Goal: Task Accomplishment & Management: Manage account settings

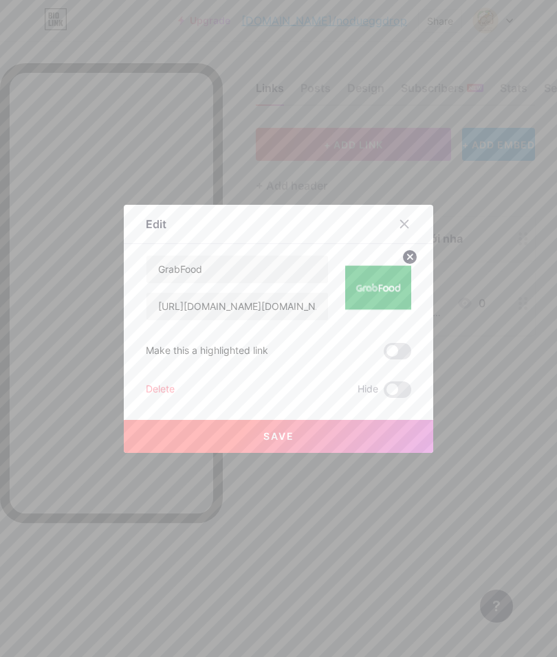
scroll to position [18, 0]
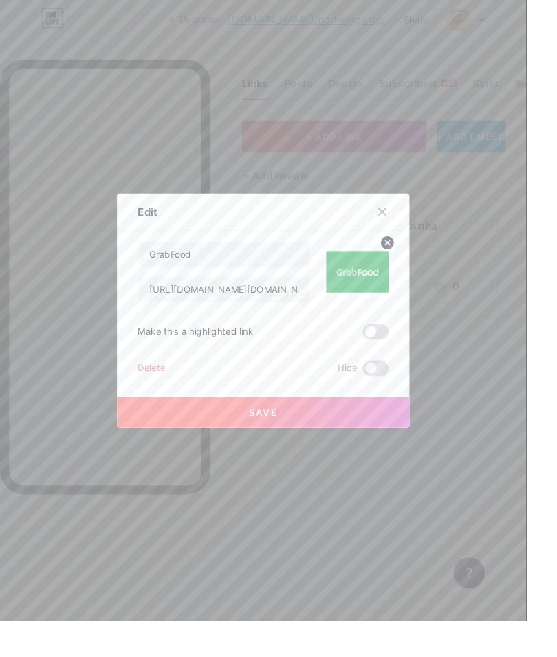
click at [408, 236] on div at bounding box center [404, 224] width 25 height 25
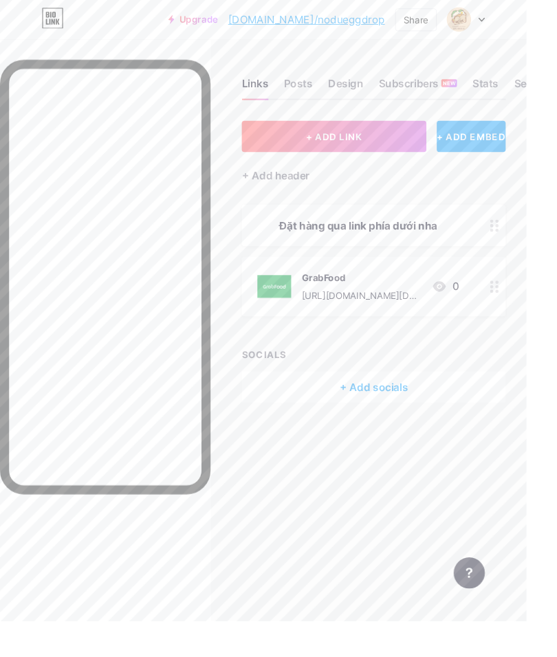
click at [518, 232] on icon at bounding box center [523, 238] width 10 height 13
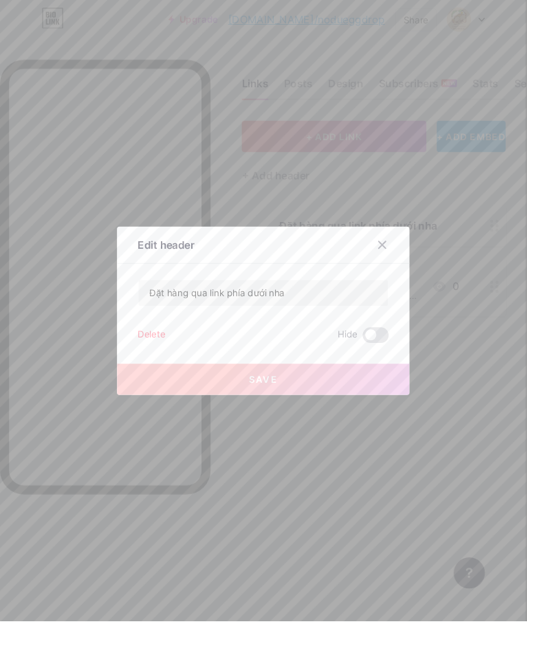
click at [408, 265] on icon at bounding box center [404, 259] width 11 height 11
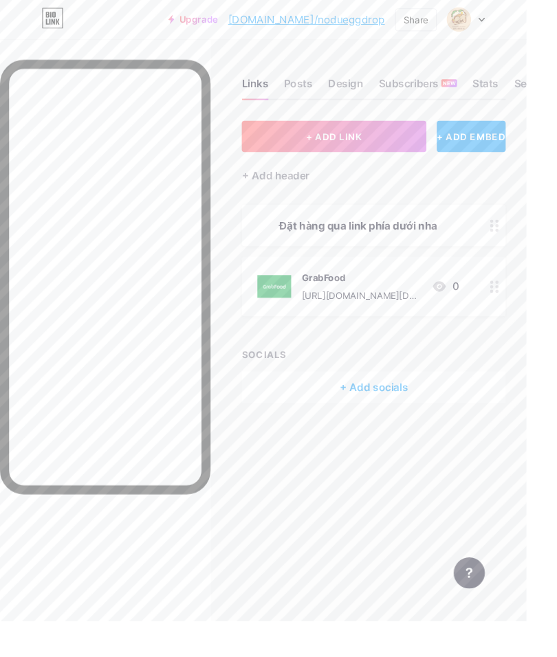
click at [403, 128] on button "+ ADD LINK" at bounding box center [353, 144] width 195 height 33
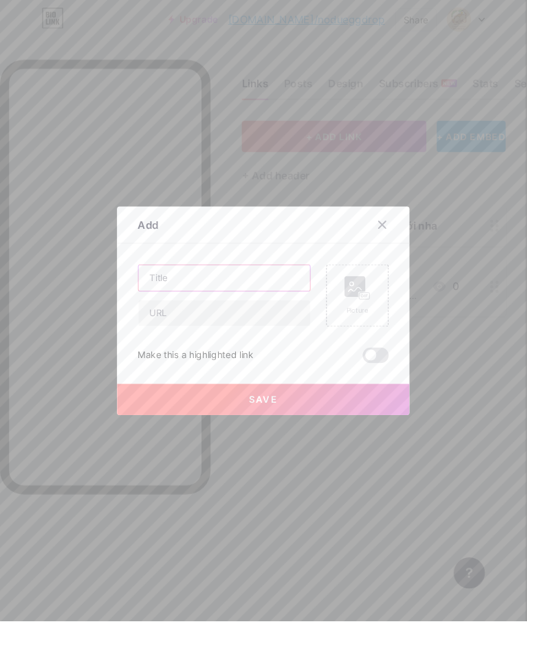
click at [278, 308] on input "text" at bounding box center [236, 293] width 181 height 27
type input "ShopeeFood"
click at [390, 316] on rect at bounding box center [385, 312] width 11 height 7
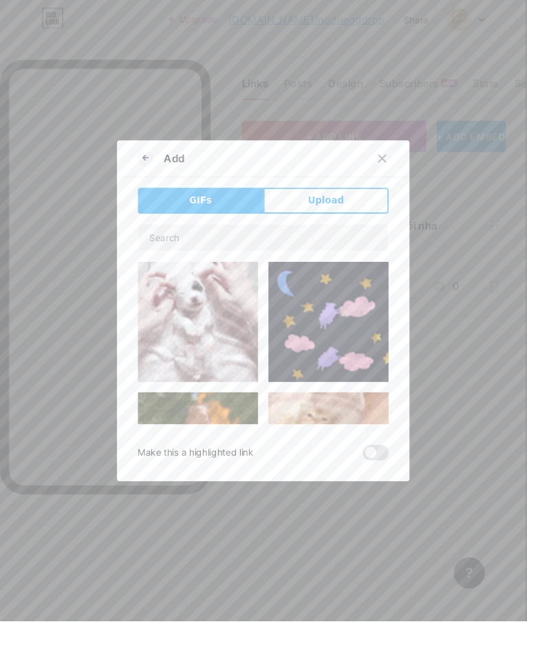
click at [369, 226] on button "Upload" at bounding box center [344, 212] width 133 height 27
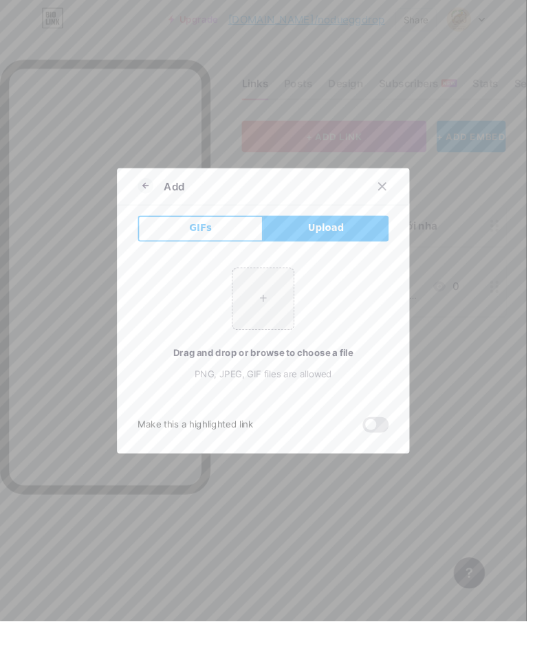
click at [290, 344] on input "file" at bounding box center [278, 316] width 65 height 65
type input "C:\fakepath\IMG_0430.png"
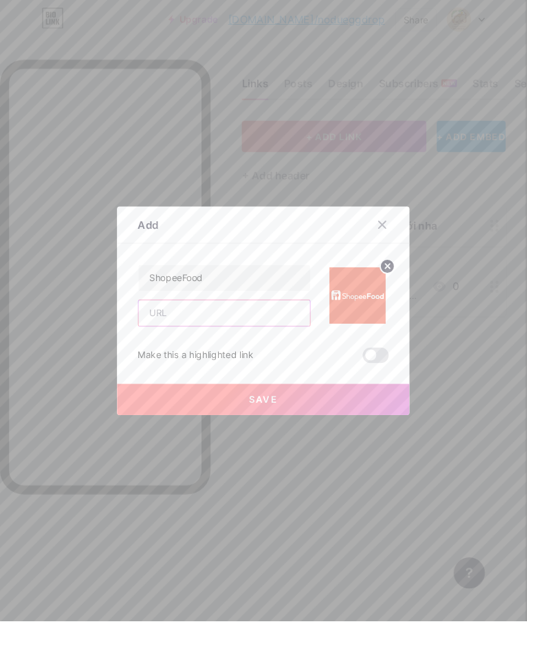
click at [273, 345] on input "text" at bounding box center [236, 330] width 181 height 27
paste input "[URL][DOMAIN_NAME]"
type input "[URL][DOMAIN_NAME]"
click at [302, 258] on div "Add" at bounding box center [278, 241] width 309 height 32
click at [358, 439] on button "Save" at bounding box center [278, 422] width 309 height 33
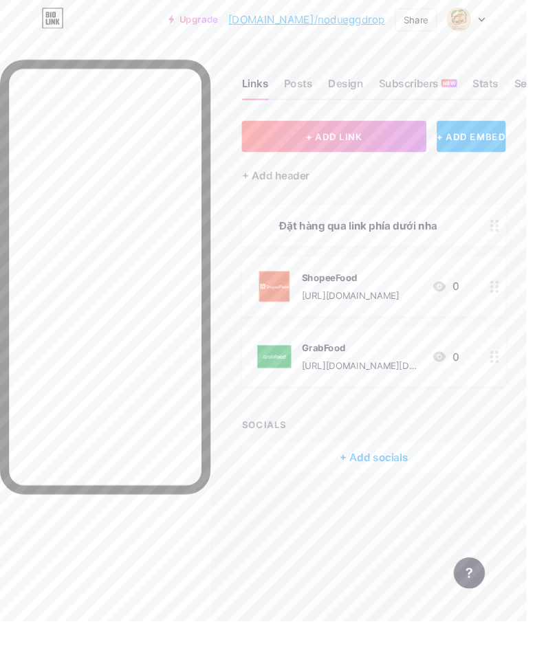
click at [516, 295] on div at bounding box center [522, 302] width 23 height 63
click at [407, 230] on icon at bounding box center [404, 224] width 11 height 11
click at [513, 291] on div at bounding box center [522, 302] width 23 height 63
click at [392, 359] on span at bounding box center [396, 351] width 27 height 16
click at [383, 355] on input "checkbox" at bounding box center [383, 355] width 0 height 0
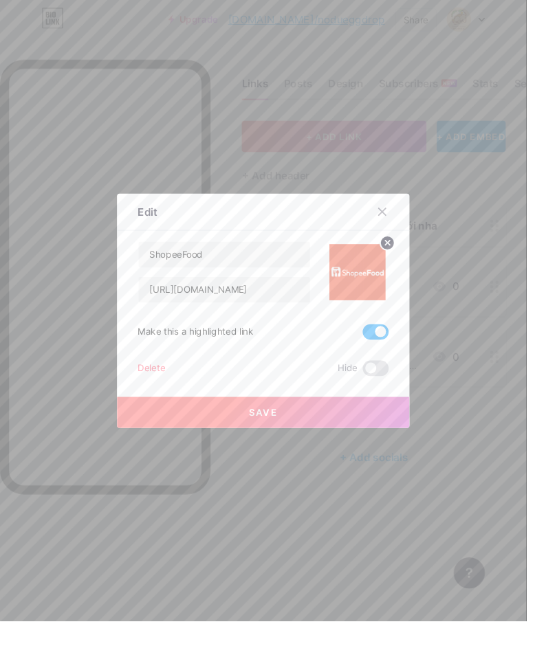
click at [410, 236] on div at bounding box center [404, 224] width 25 height 25
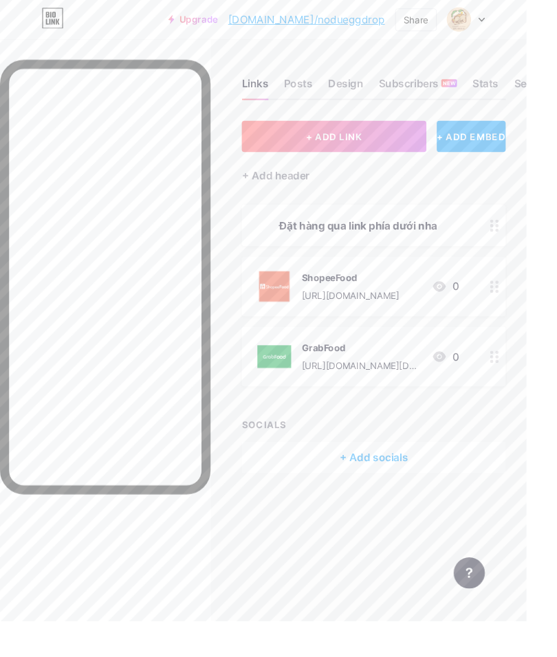
click at [514, 360] on div at bounding box center [522, 377] width 23 height 63
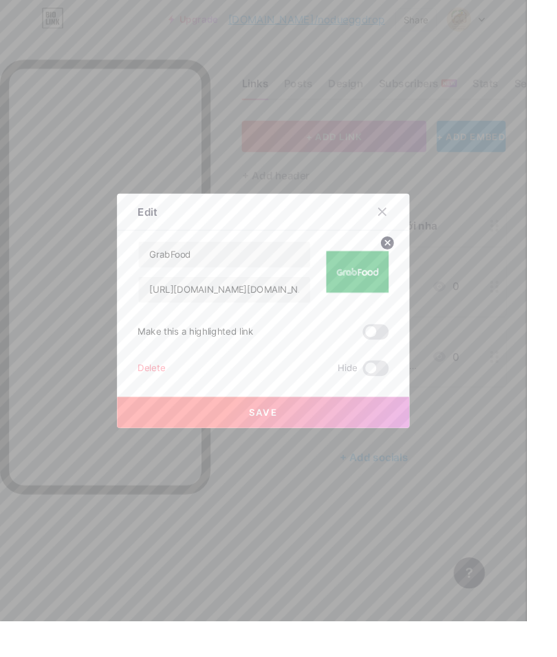
click at [416, 236] on div at bounding box center [404, 224] width 25 height 25
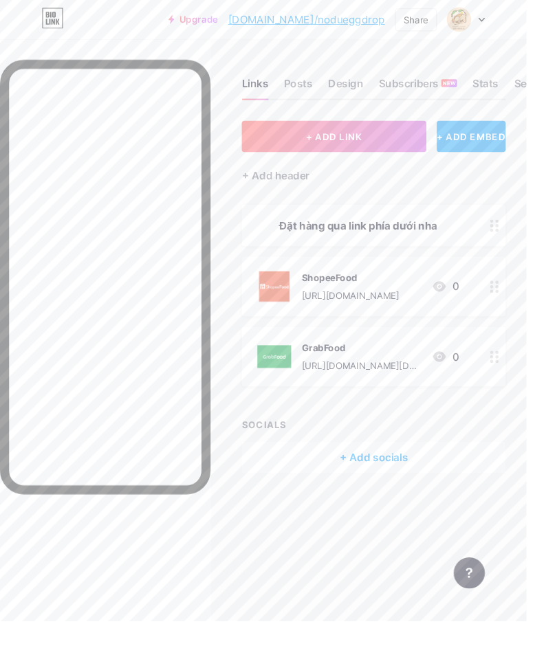
click at [528, 281] on div at bounding box center [522, 302] width 23 height 63
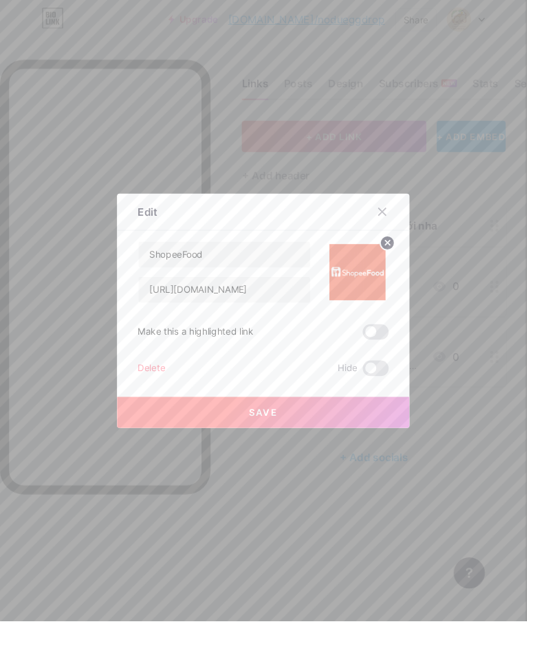
click at [392, 359] on span at bounding box center [396, 351] width 27 height 16
click at [383, 355] on input "checkbox" at bounding box center [383, 355] width 0 height 0
click at [372, 451] on button "Save" at bounding box center [278, 436] width 309 height 33
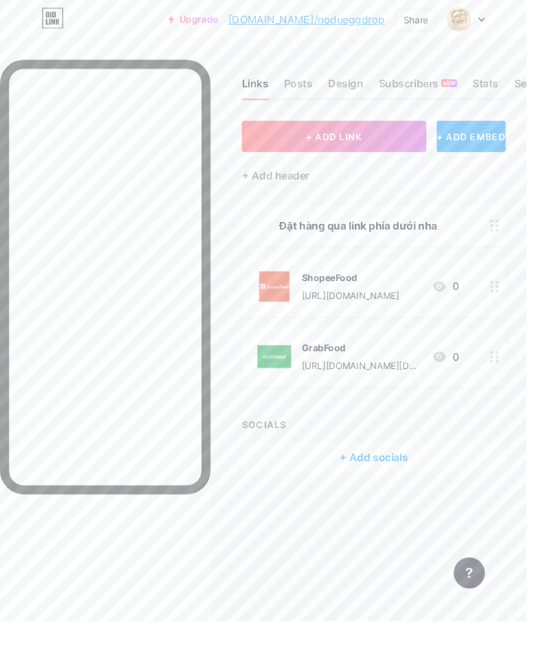
click at [513, 351] on div at bounding box center [522, 377] width 23 height 63
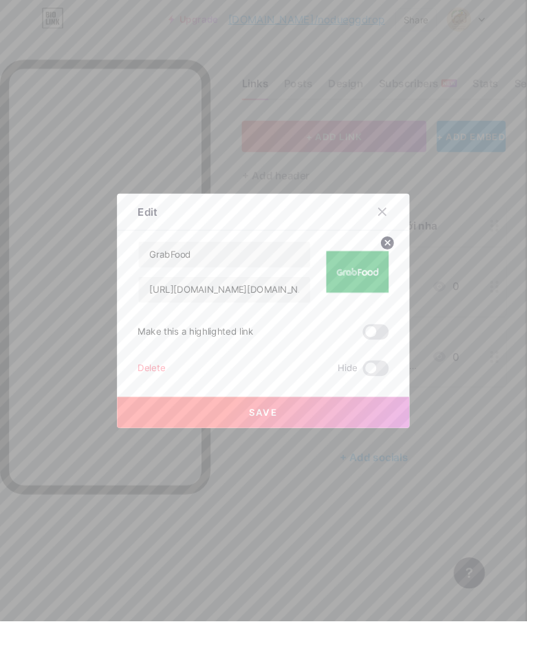
click at [397, 359] on span at bounding box center [396, 351] width 27 height 16
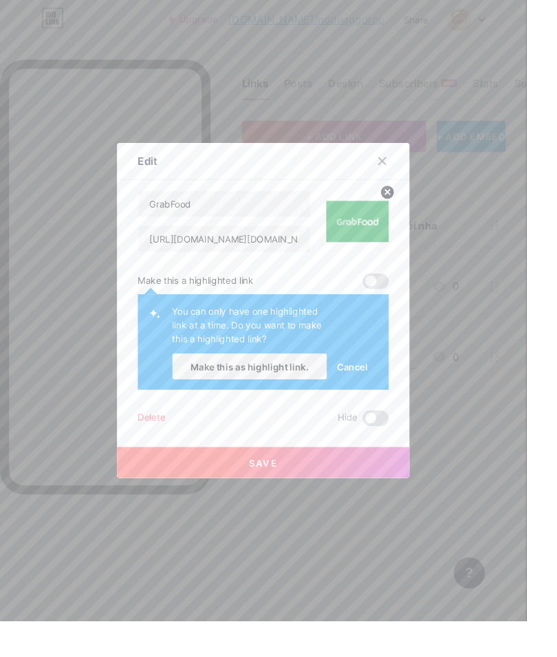
click at [407, 183] on div at bounding box center [404, 170] width 25 height 25
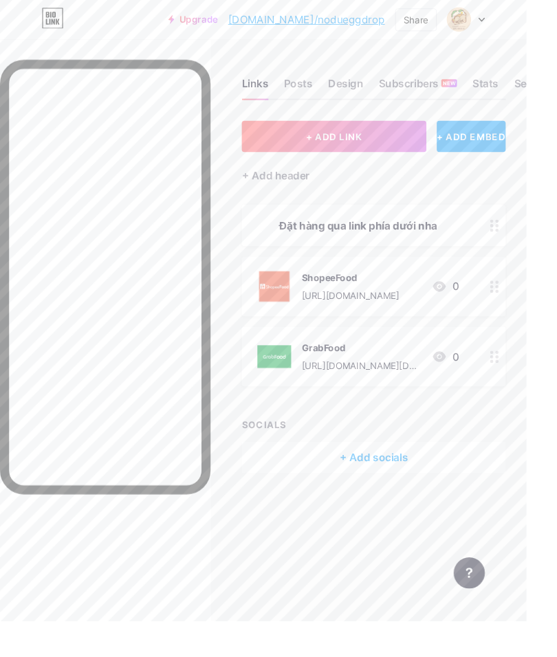
click at [523, 297] on icon at bounding box center [523, 303] width 10 height 13
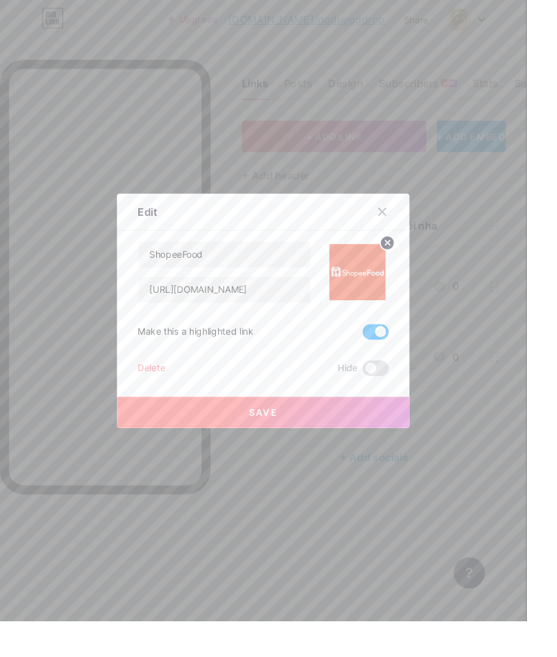
click at [394, 359] on span at bounding box center [396, 351] width 27 height 16
click at [383, 355] on input "checkbox" at bounding box center [383, 355] width 0 height 0
click at [331, 453] on button "Save" at bounding box center [278, 436] width 309 height 33
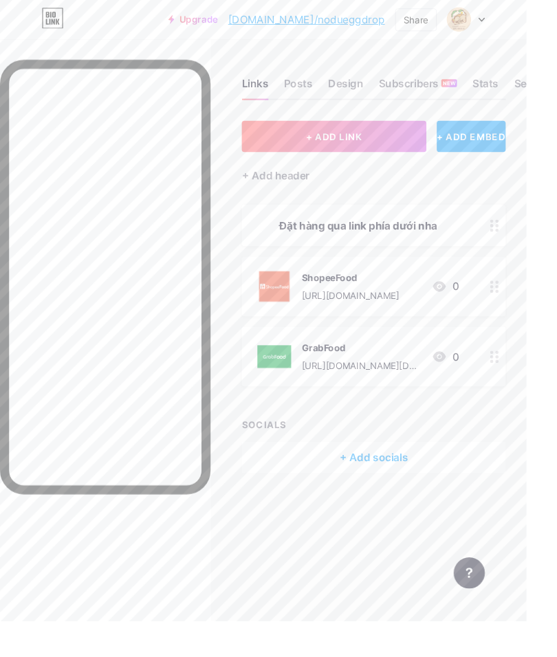
click at [445, 413] on div "+ ADD LINK + ADD EMBED + Add header Đặt hàng qua link phía dưới nha ShopeeFood …" at bounding box center [395, 314] width 279 height 372
click at [458, 418] on div "+ ADD LINK + ADD EMBED + Add header Đặt hàng qua link phía dưới nha ShopeeFood …" at bounding box center [395, 314] width 279 height 372
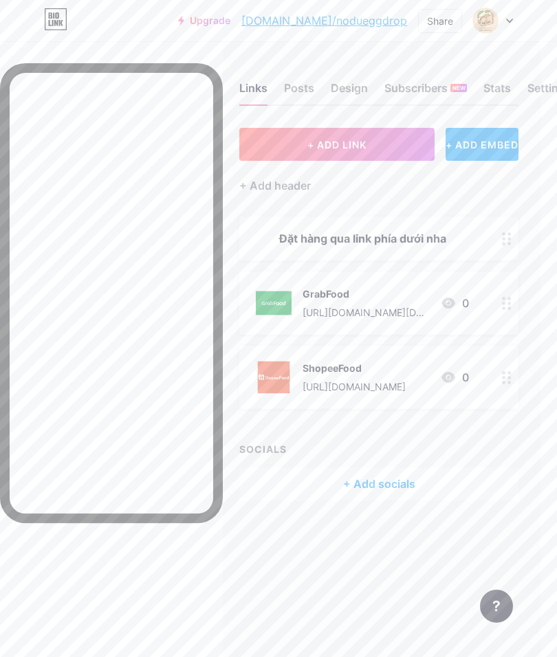
click at [389, 142] on button "+ ADD LINK" at bounding box center [336, 144] width 195 height 33
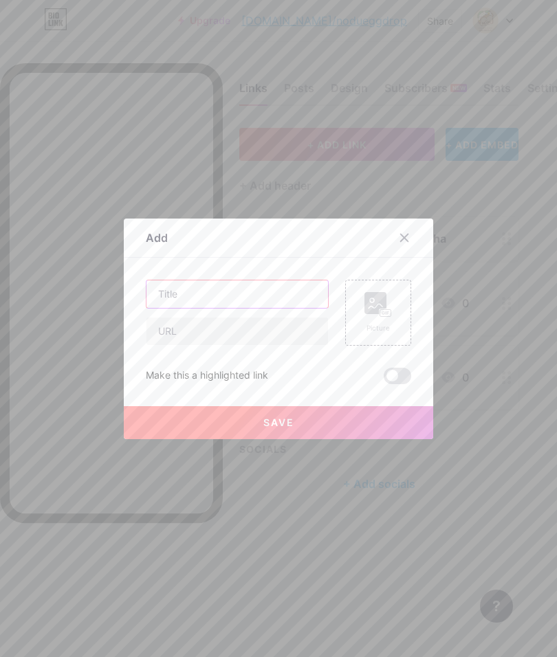
click at [289, 308] on input "text" at bounding box center [236, 293] width 181 height 27
type input "BeFood"
click at [283, 345] on input "text" at bounding box center [236, 330] width 181 height 27
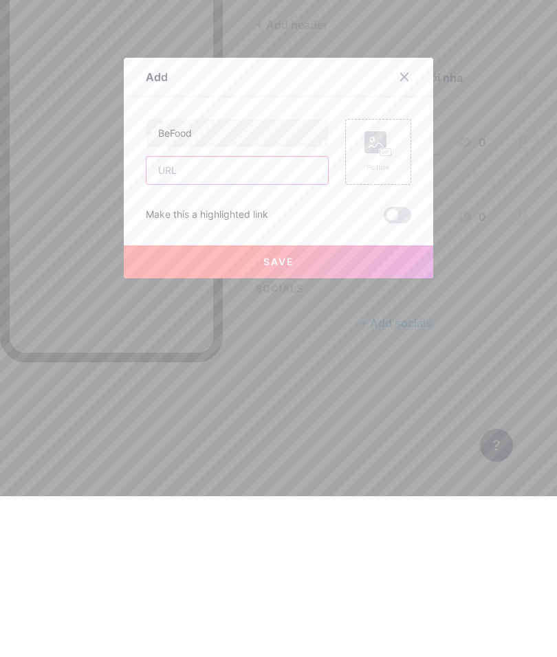
paste input "[URL][DOMAIN_NAME]"
type input "[URL][DOMAIN_NAME]"
click at [384, 292] on div "Picture" at bounding box center [377, 312] width 27 height 41
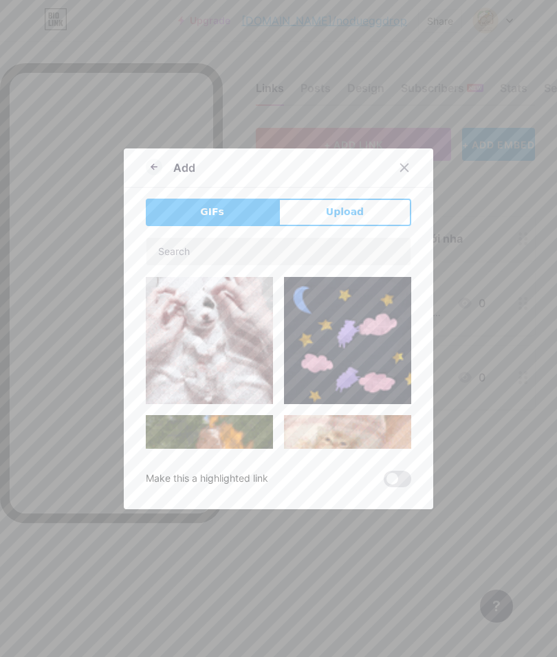
click at [364, 226] on button "Upload" at bounding box center [344, 212] width 133 height 27
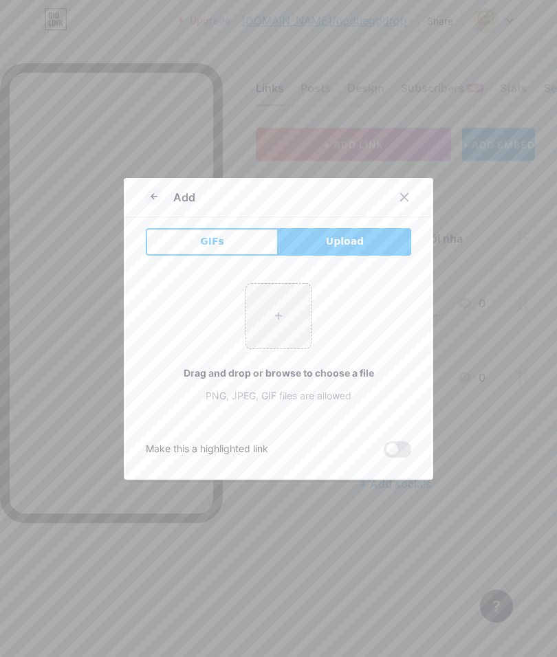
click at [295, 333] on input "file" at bounding box center [278, 316] width 65 height 65
type input "C:\fakepath\IMG_0431.png"
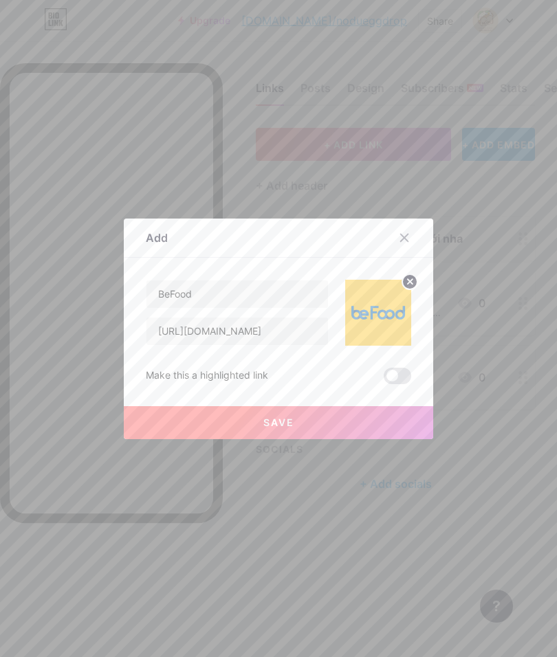
click at [363, 439] on button "Save" at bounding box center [278, 422] width 309 height 33
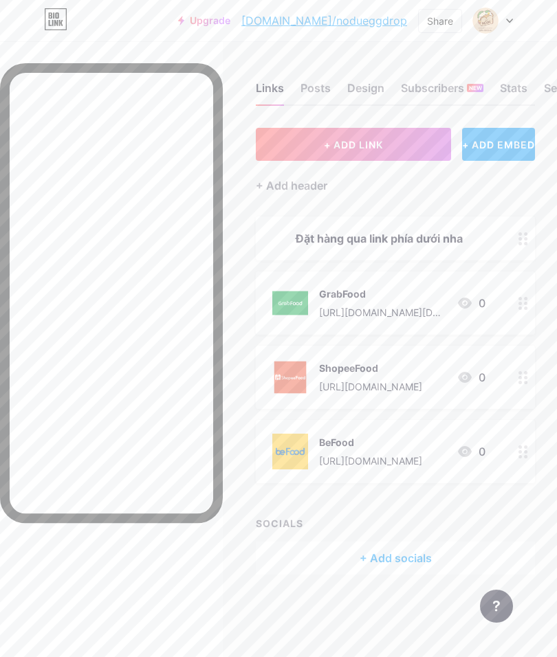
scroll to position [18, 0]
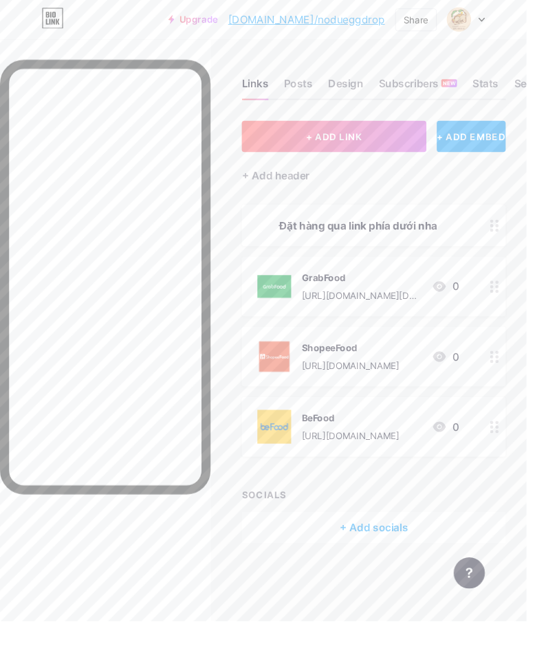
click at [394, 131] on button "+ ADD LINK" at bounding box center [353, 144] width 195 height 33
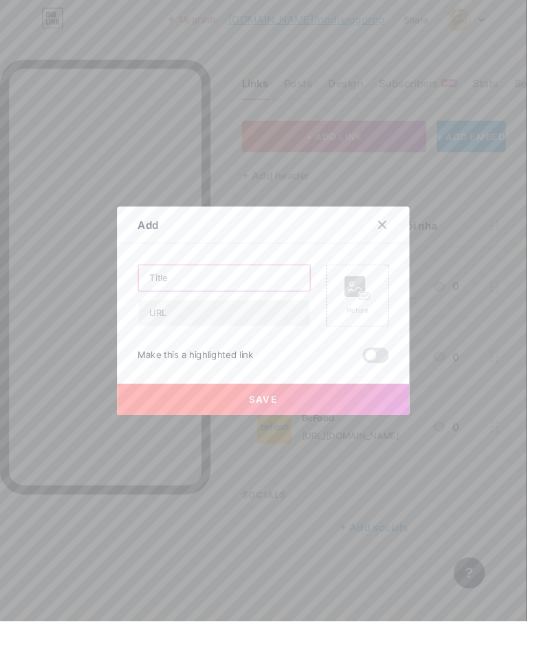
click at [295, 308] on input "text" at bounding box center [236, 293] width 181 height 27
type input "XanhNgon"
click at [392, 346] on div "Picture" at bounding box center [378, 313] width 66 height 66
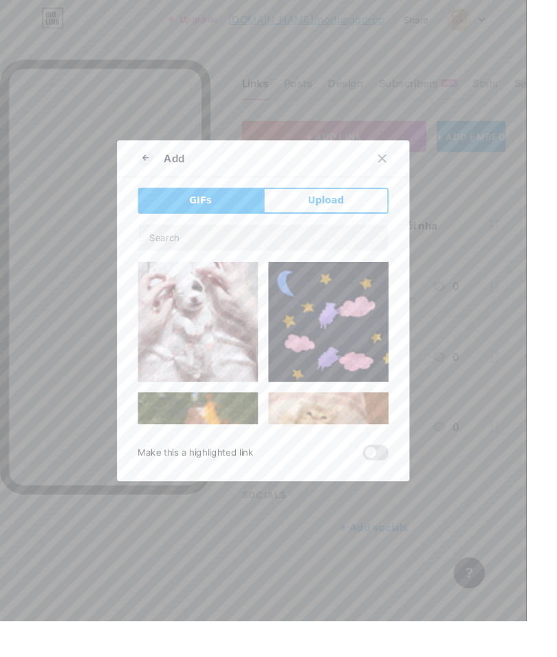
click at [381, 226] on button "Upload" at bounding box center [344, 212] width 133 height 27
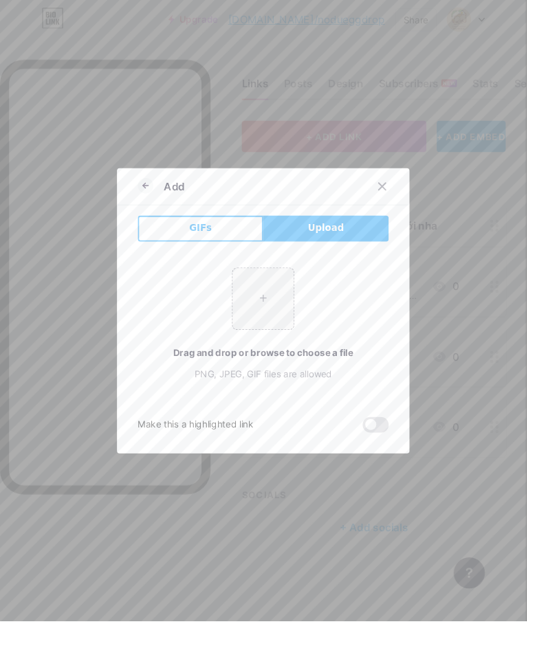
click at [404, 203] on icon at bounding box center [404, 197] width 11 height 11
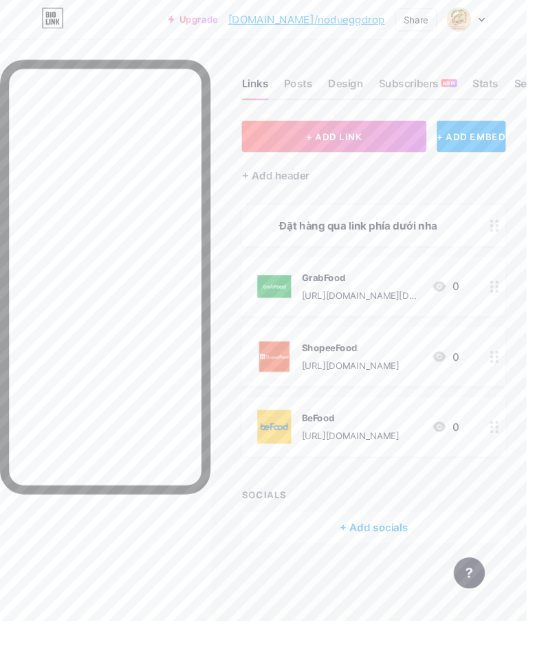
click at [411, 131] on button "+ ADD LINK" at bounding box center [353, 144] width 195 height 33
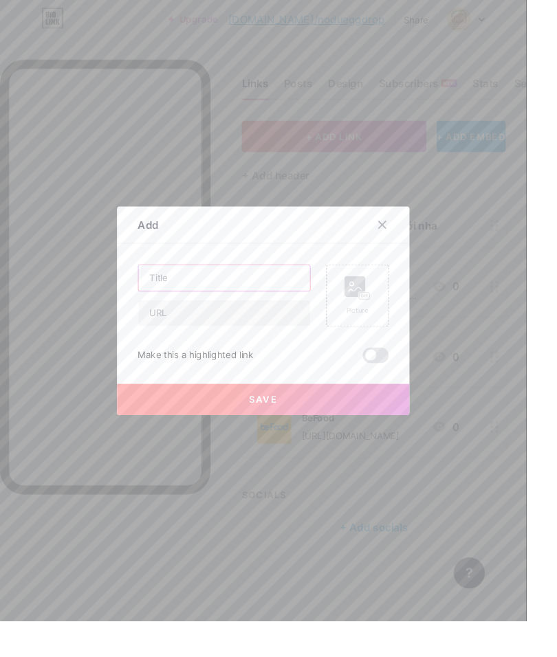
click at [286, 308] on input "text" at bounding box center [236, 293] width 181 height 27
click at [260, 345] on input "text" at bounding box center [236, 330] width 181 height 27
click at [249, 308] on input "[DEMOGRAPHIC_DATA]" at bounding box center [236, 293] width 181 height 27
click at [194, 308] on input "[DEMOGRAPHIC_DATA]" at bounding box center [236, 293] width 181 height 27
click at [250, 308] on input "[DEMOGRAPHIC_DATA]" at bounding box center [236, 293] width 181 height 27
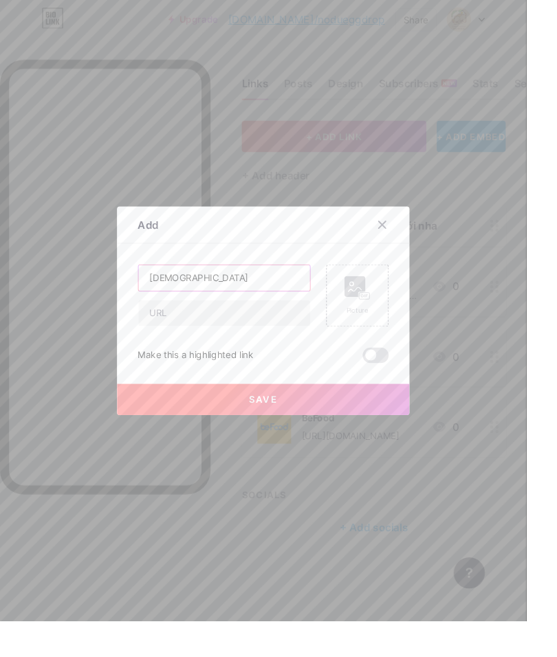
click at [192, 308] on input "[DEMOGRAPHIC_DATA]" at bounding box center [236, 293] width 181 height 27
click at [236, 308] on input "[DEMOGRAPHIC_DATA]" at bounding box center [236, 293] width 181 height 27
click at [260, 345] on input "text" at bounding box center [236, 330] width 181 height 27
click at [282, 308] on input "XanhSmNgon" at bounding box center [236, 293] width 181 height 27
type input "XanhSM Ngon"
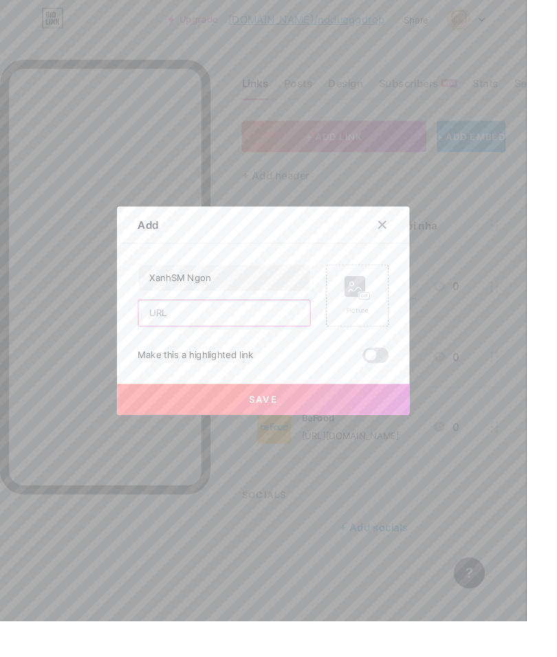
click at [267, 345] on input "text" at bounding box center [236, 330] width 181 height 27
paste input "[URL][DOMAIN_NAME]"
type input "[URL][DOMAIN_NAME]"
click at [265, 308] on input "XanhSM Ngon" at bounding box center [236, 293] width 181 height 27
click at [389, 316] on rect at bounding box center [385, 312] width 11 height 7
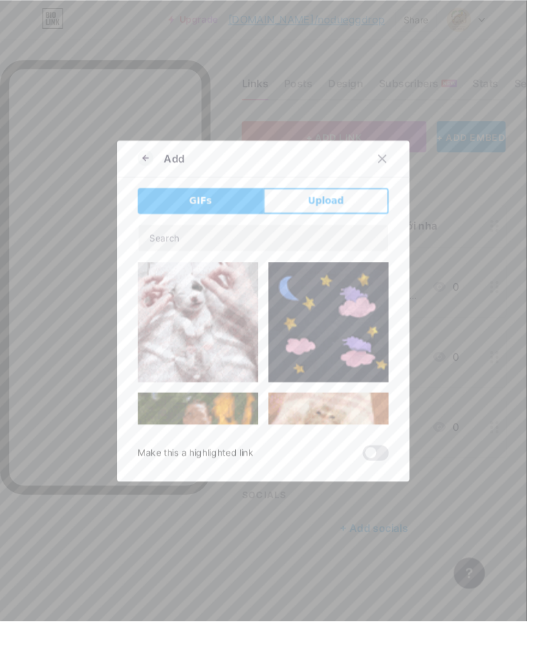
click at [373, 226] on button "Upload" at bounding box center [344, 212] width 133 height 27
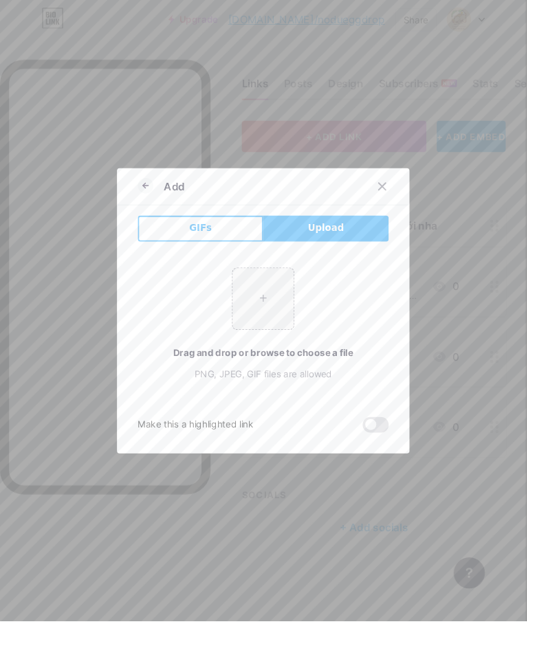
click at [289, 337] on input "file" at bounding box center [278, 316] width 65 height 65
type input "C:\fakepath\IMG_0432.png"
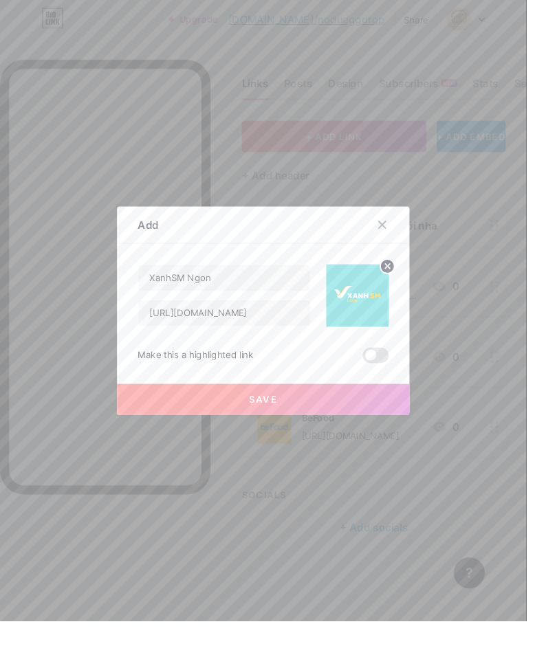
click at [345, 439] on button "Save" at bounding box center [278, 422] width 309 height 33
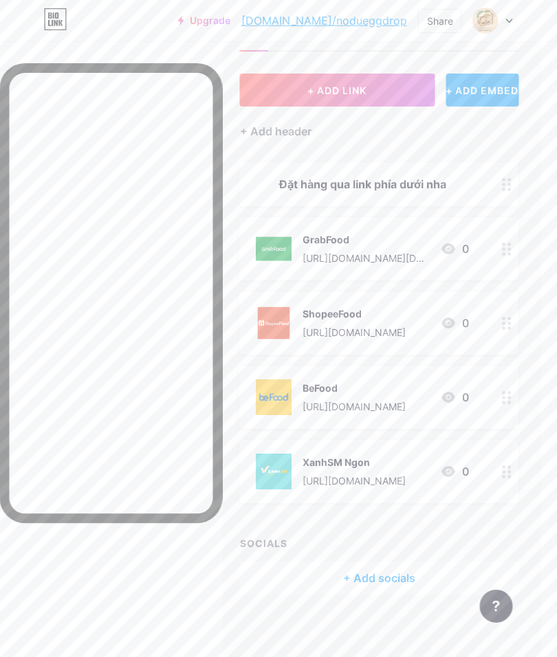
scroll to position [60, 16]
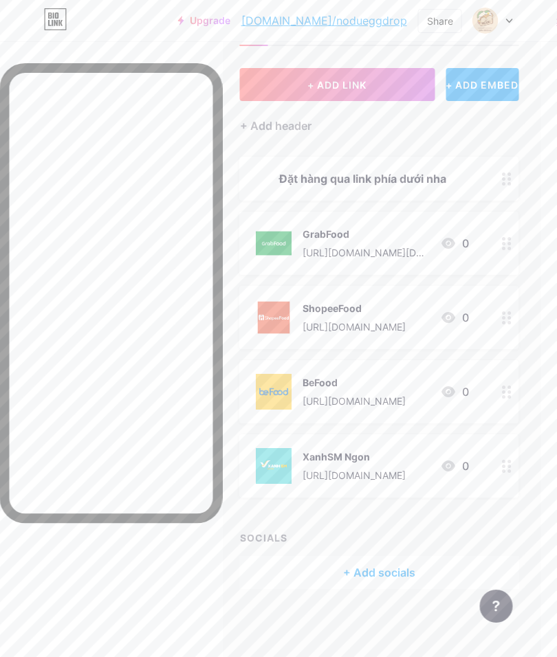
click at [364, 565] on div "+ Add socials" at bounding box center [379, 572] width 279 height 33
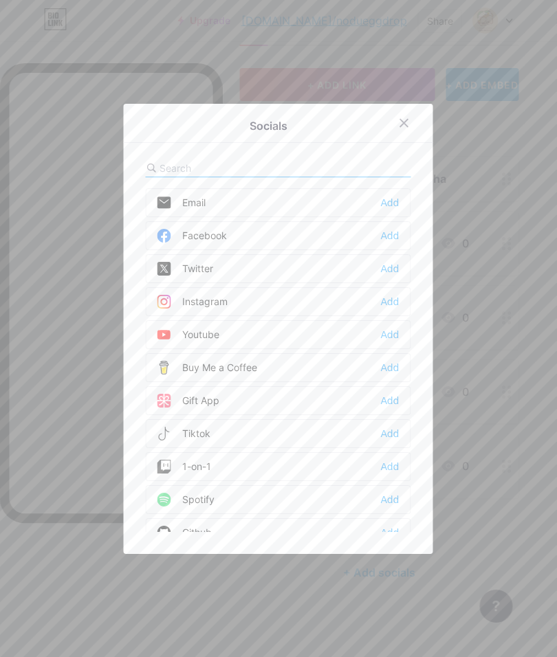
scroll to position [60, 16]
click at [388, 243] on div "Add" at bounding box center [390, 236] width 19 height 14
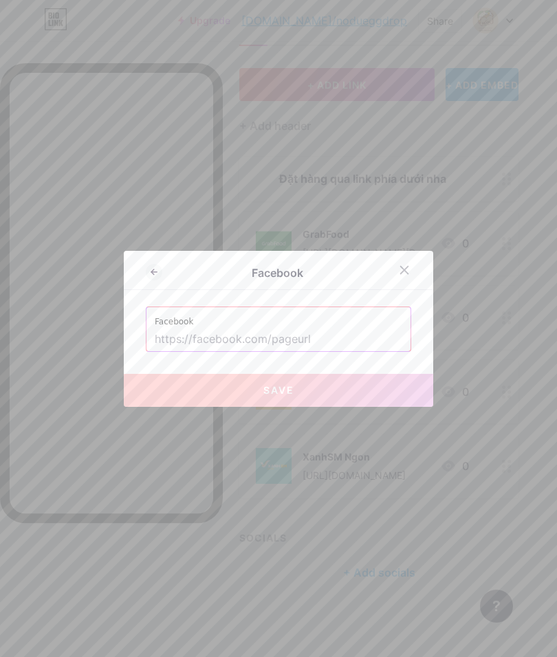
click at [344, 351] on input "text" at bounding box center [278, 339] width 247 height 23
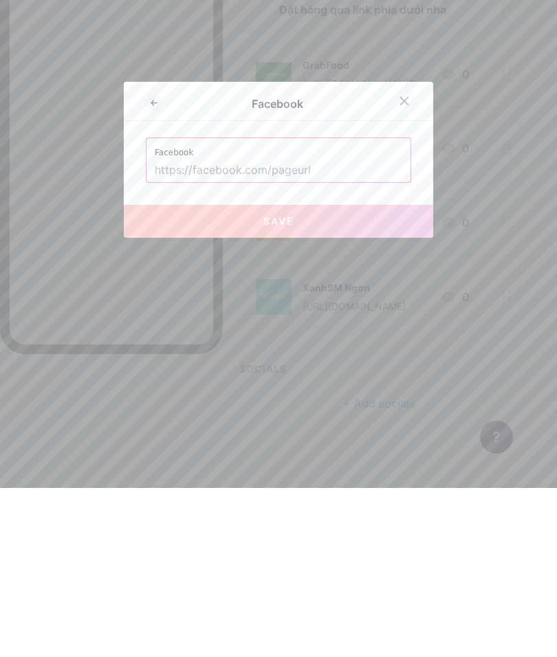
paste input "[URL][DOMAIN_NAME]"
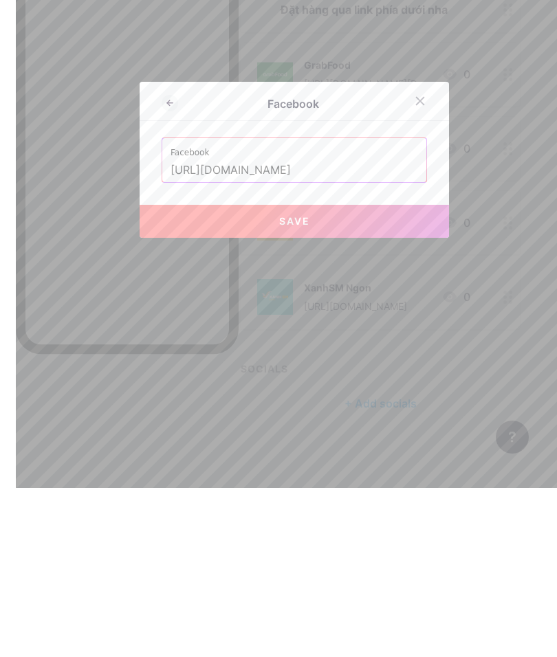
scroll to position [60, 0]
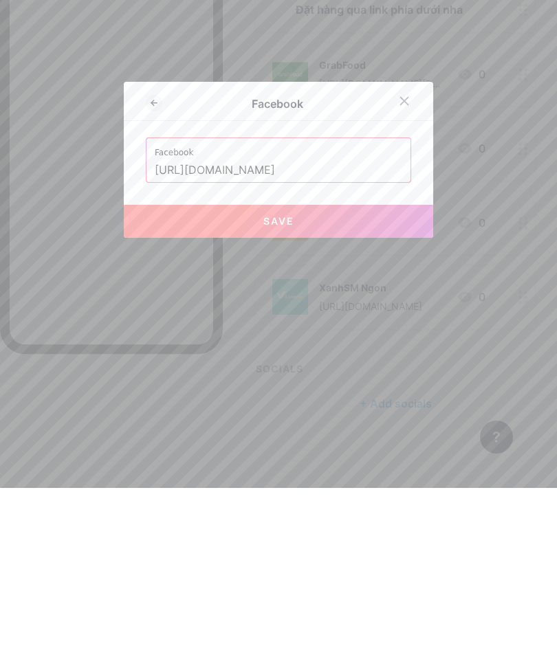
click at [174, 328] on input "[URL][DOMAIN_NAME]" at bounding box center [278, 339] width 247 height 23
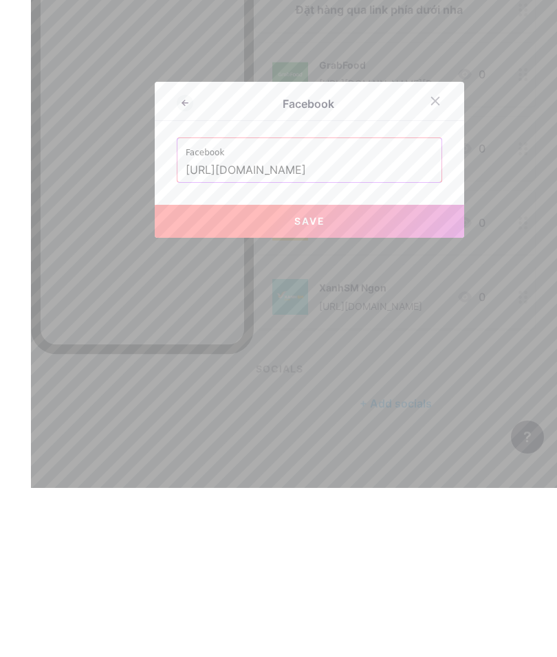
scroll to position [60, 32]
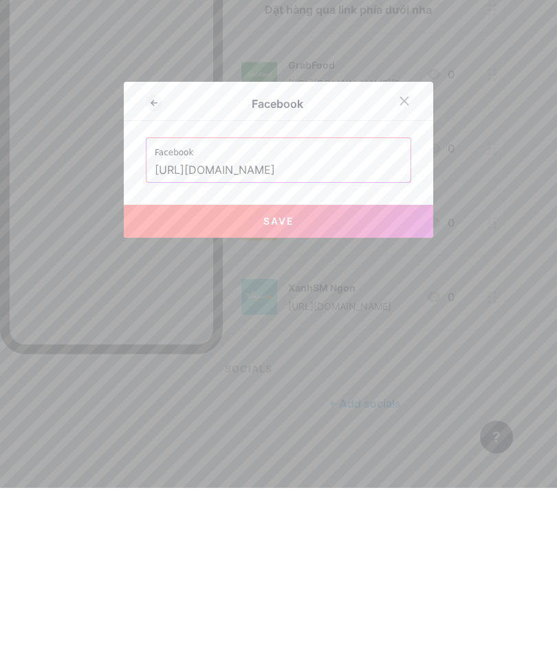
type input "[URL][DOMAIN_NAME]"
click at [367, 374] on button "Save" at bounding box center [278, 390] width 309 height 33
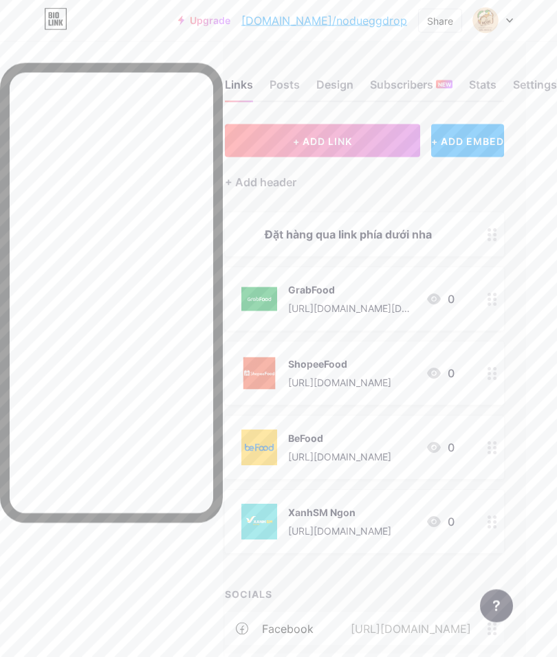
scroll to position [0, 32]
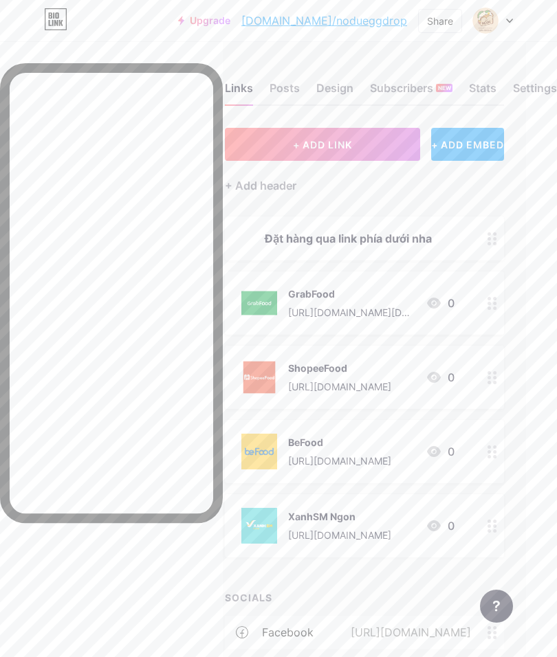
click at [329, 91] on div "Design" at bounding box center [334, 92] width 37 height 25
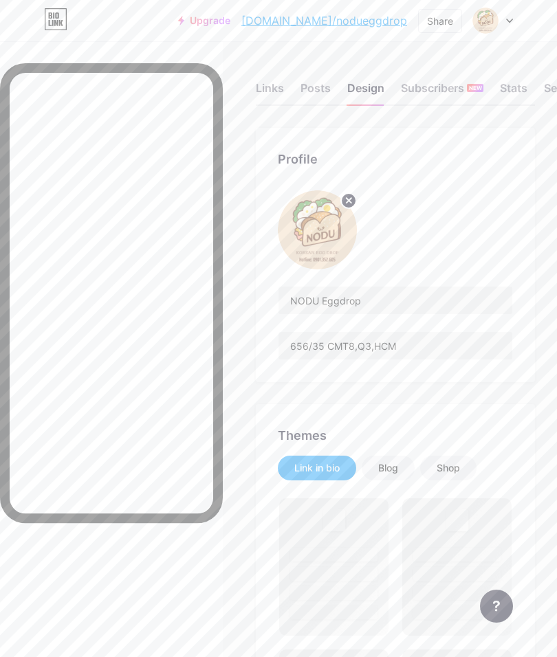
click at [317, 82] on div "Posts" at bounding box center [315, 92] width 30 height 25
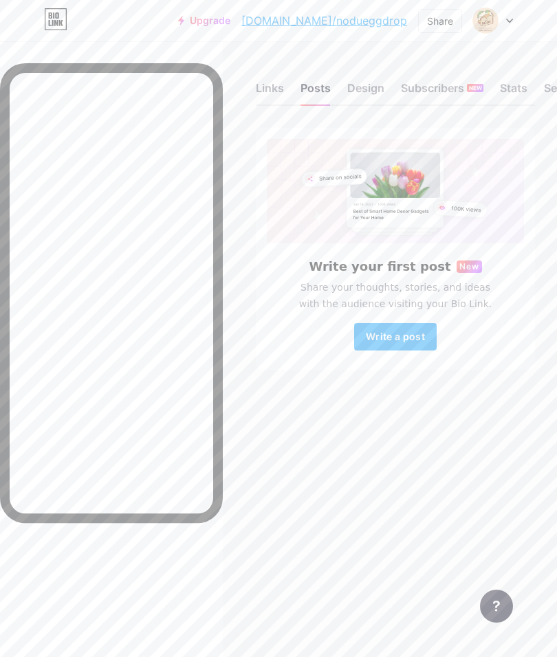
click at [380, 82] on div "Design" at bounding box center [365, 92] width 37 height 25
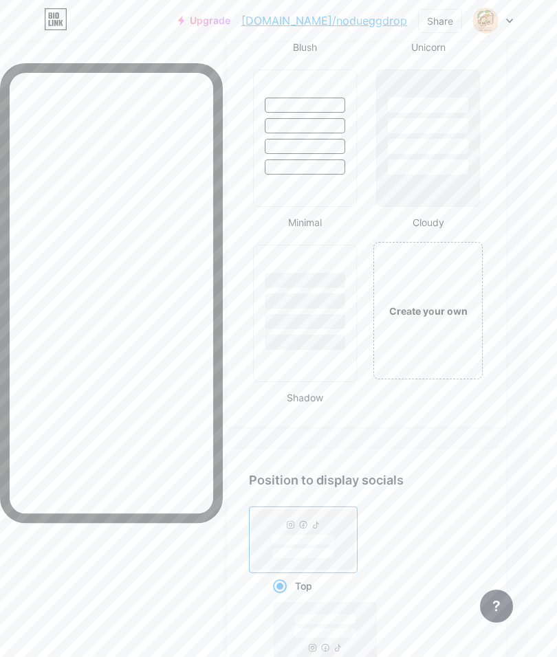
scroll to position [2172, 29]
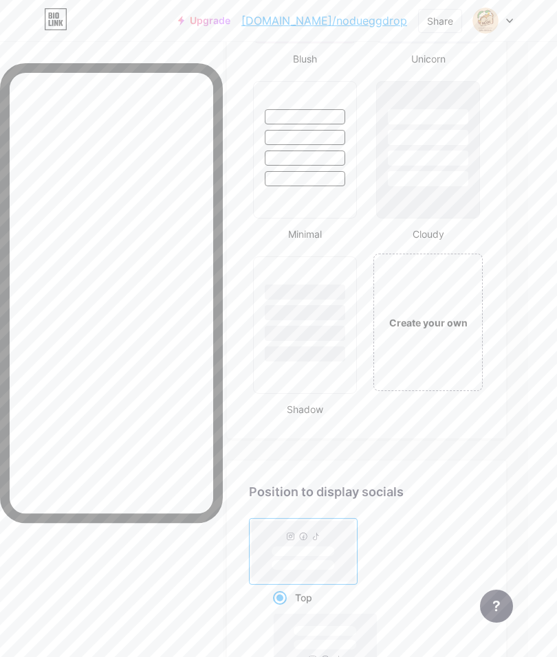
click at [335, 645] on rect at bounding box center [324, 645] width 63 height 10
radio input "true"
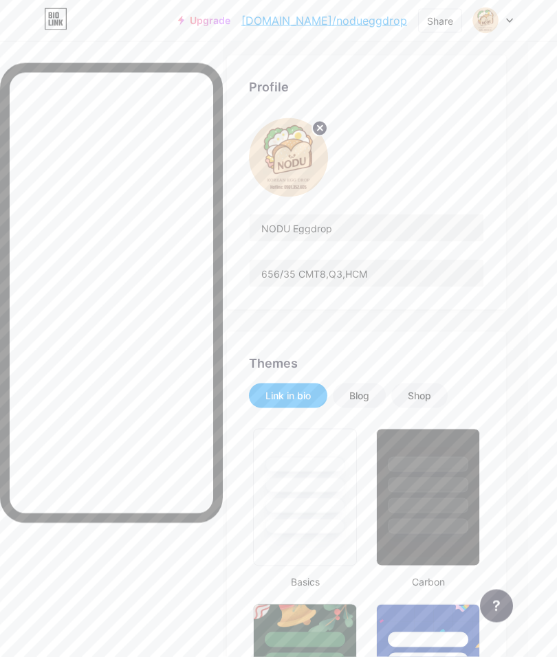
scroll to position [0, 29]
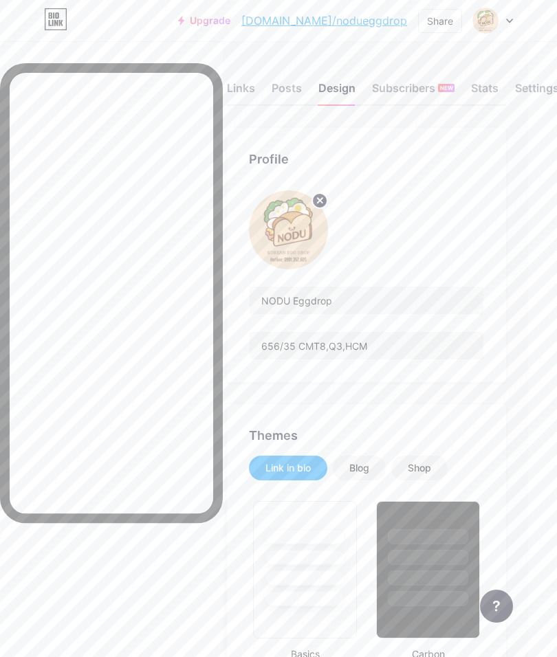
click at [291, 84] on div "Posts" at bounding box center [286, 92] width 30 height 25
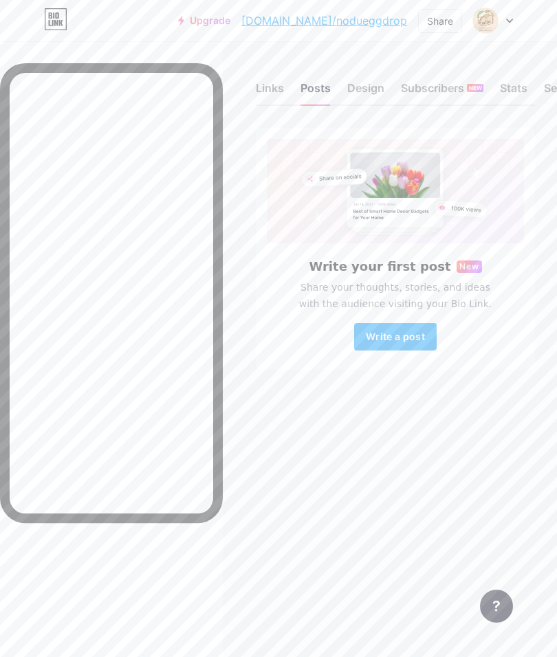
click at [269, 87] on div "Links" at bounding box center [270, 92] width 28 height 25
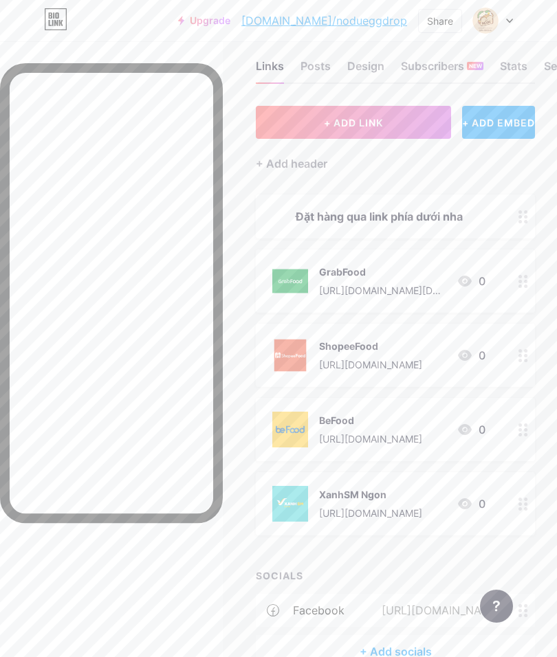
scroll to position [25, 0]
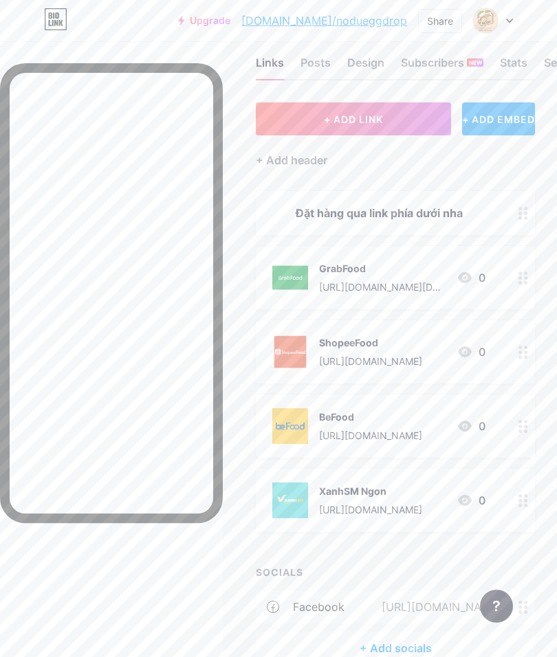
click at [417, 649] on div "+ Add socials" at bounding box center [395, 648] width 279 height 33
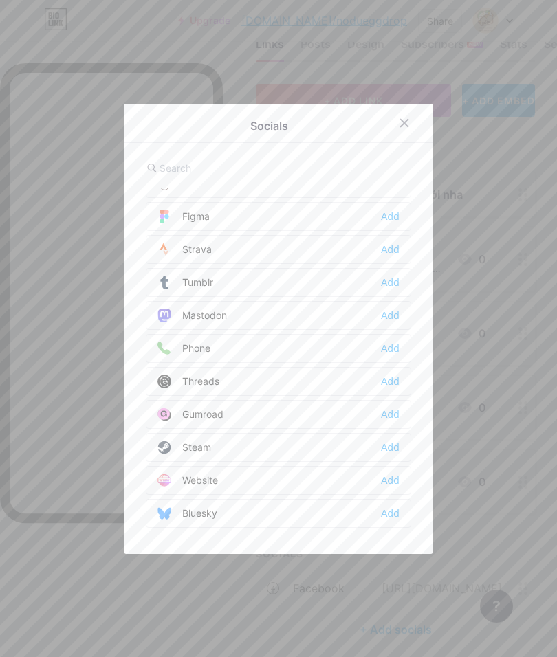
scroll to position [1240, 0]
click at [398, 388] on div "Add" at bounding box center [390, 382] width 19 height 14
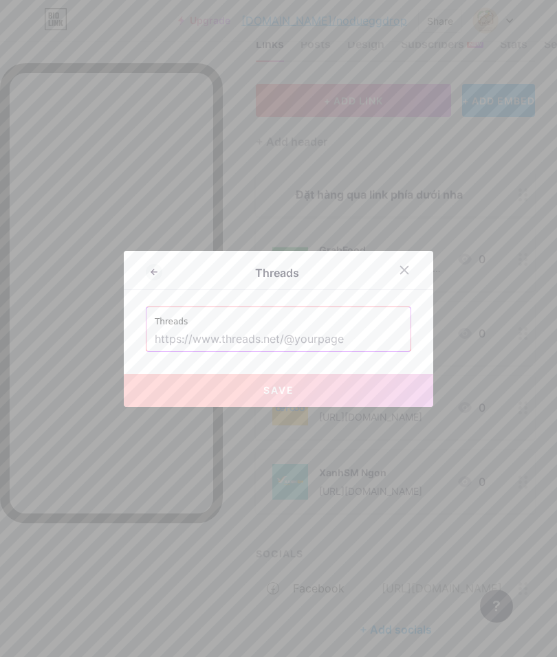
click at [356, 351] on input "text" at bounding box center [278, 339] width 247 height 23
click at [413, 282] on div at bounding box center [404, 270] width 25 height 25
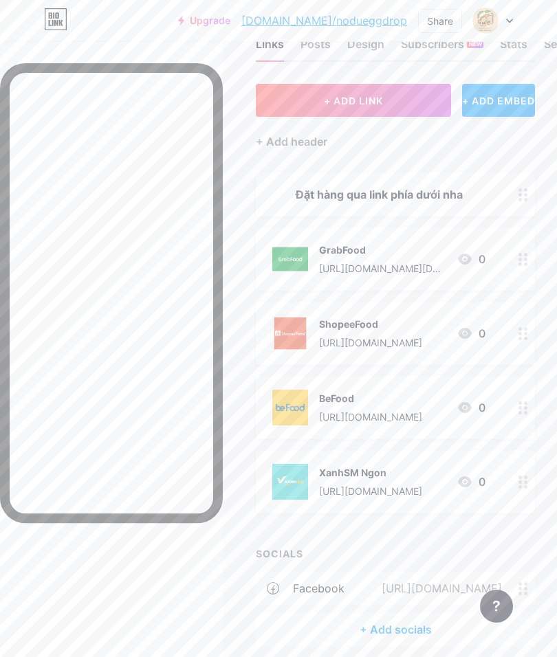
click at [527, 588] on icon at bounding box center [523, 588] width 10 height 13
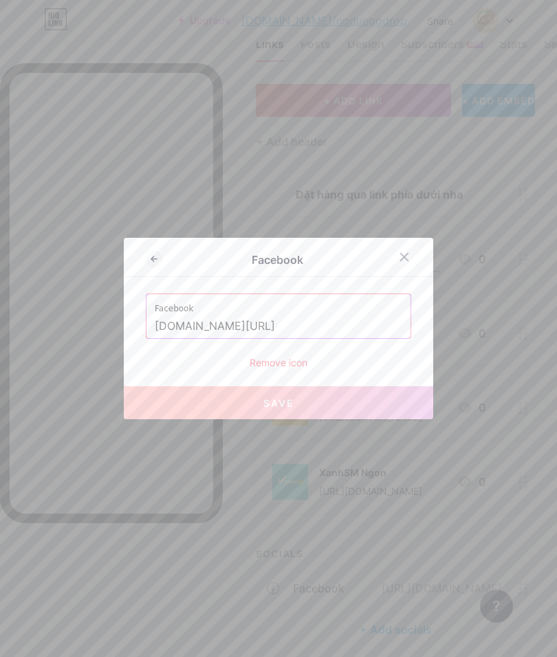
click at [291, 370] on div "Remove icon" at bounding box center [278, 362] width 265 height 14
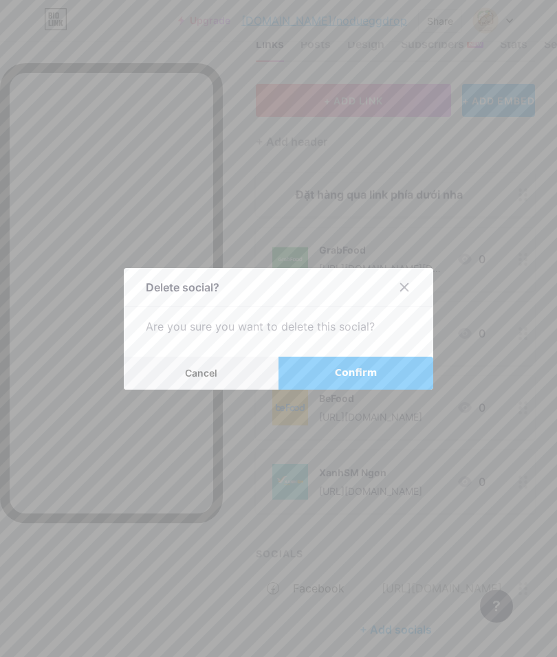
click at [363, 380] on span "Confirm" at bounding box center [356, 373] width 43 height 14
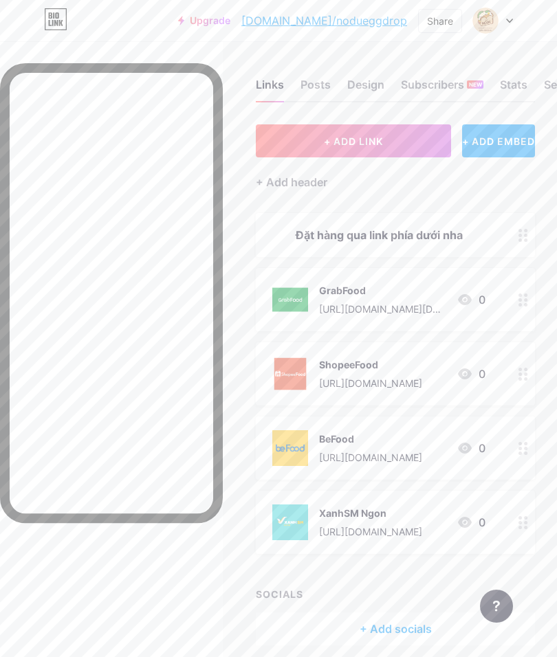
scroll to position [0, 0]
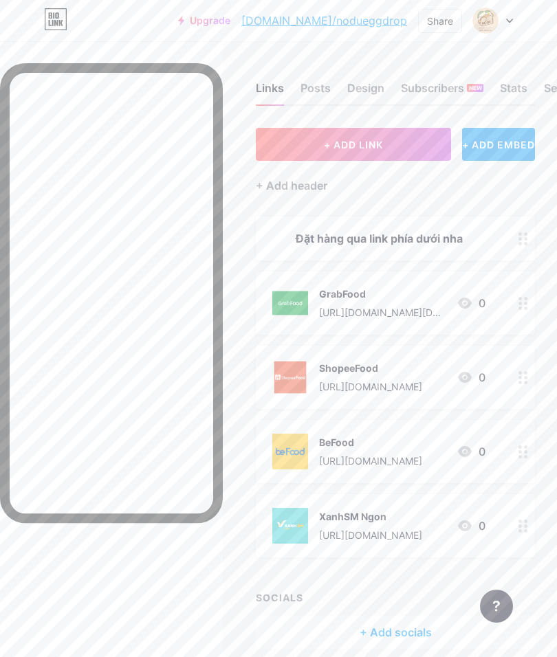
click at [375, 139] on span "+ ADD LINK" at bounding box center [353, 145] width 59 height 12
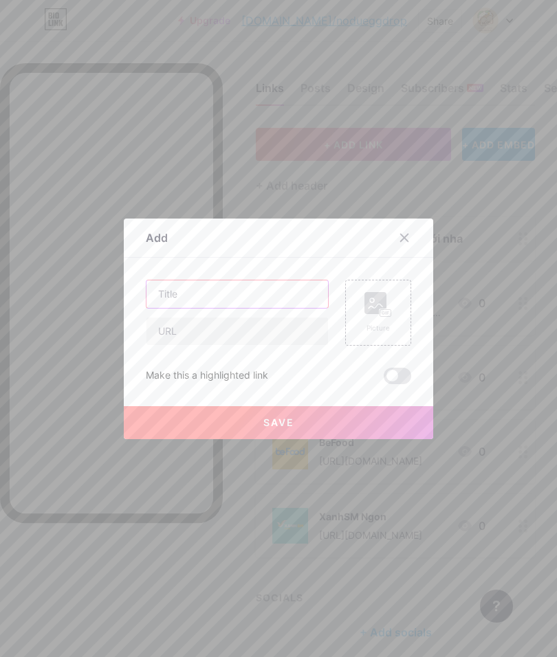
click at [287, 308] on input "text" at bounding box center [236, 293] width 181 height 27
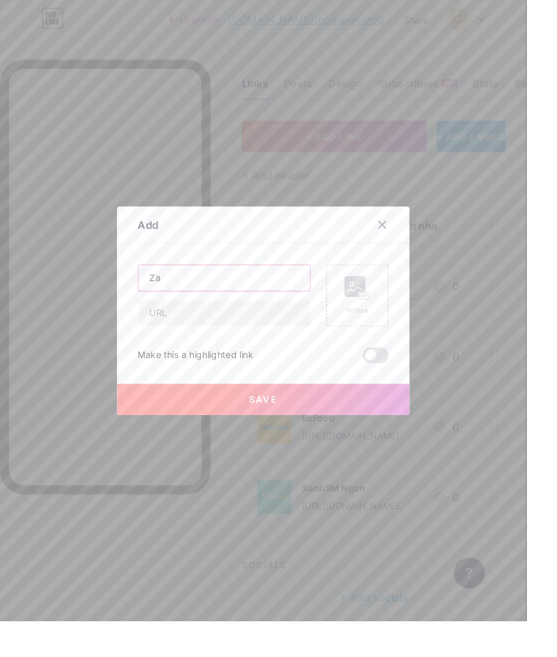
type input "Z"
click at [268, 345] on input "text" at bounding box center [236, 330] width 181 height 27
click at [279, 308] on input "text" at bounding box center [236, 293] width 181 height 27
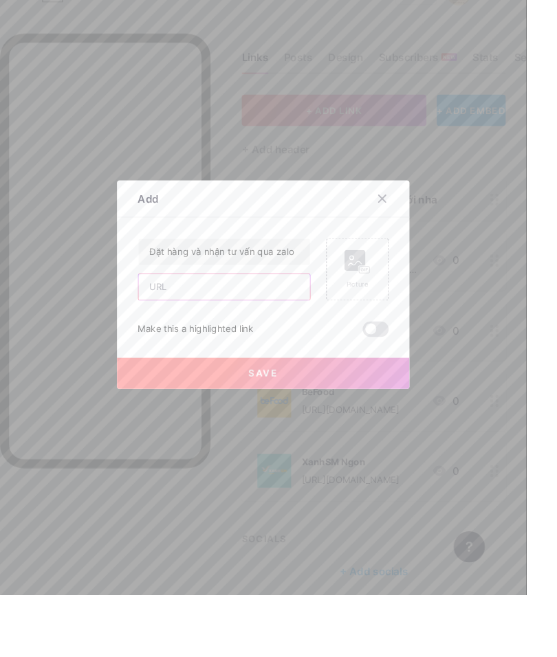
click at [269, 344] on input "text" at bounding box center [236, 330] width 181 height 27
click at [304, 289] on input "Đặt hàng và nhận tư vấn qua zalo" at bounding box center [236, 293] width 181 height 27
type input "Đặt"
click at [399, 233] on icon at bounding box center [404, 237] width 11 height 11
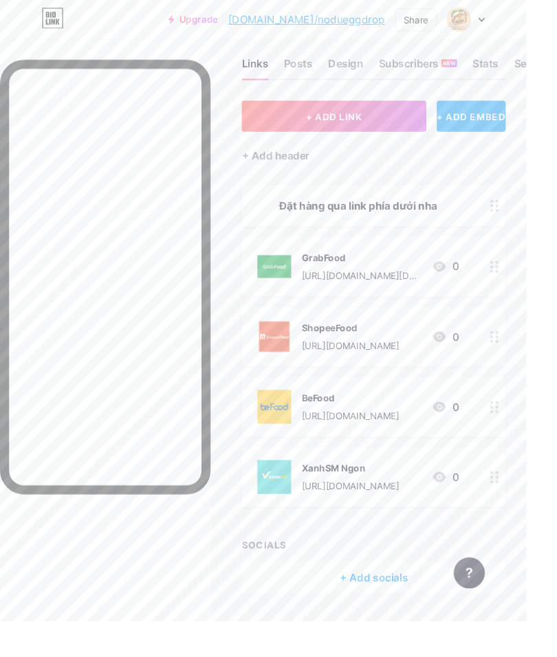
click at [368, 68] on div "Design" at bounding box center [365, 70] width 37 height 25
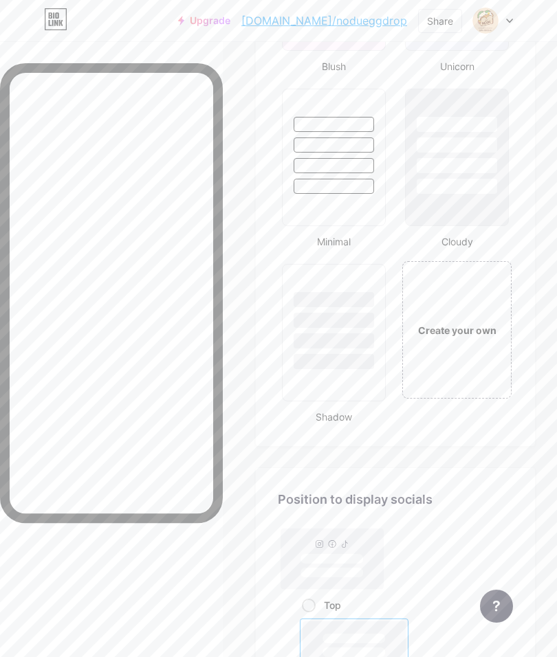
scroll to position [2147, 0]
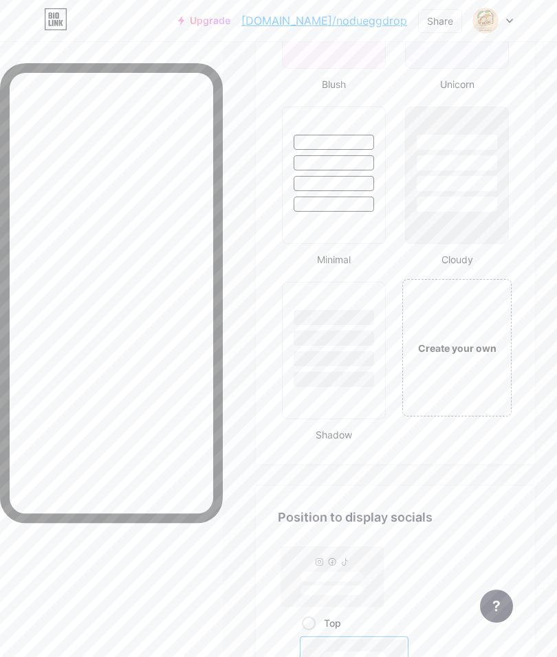
click at [478, 364] on div "Create your own" at bounding box center [456, 347] width 109 height 137
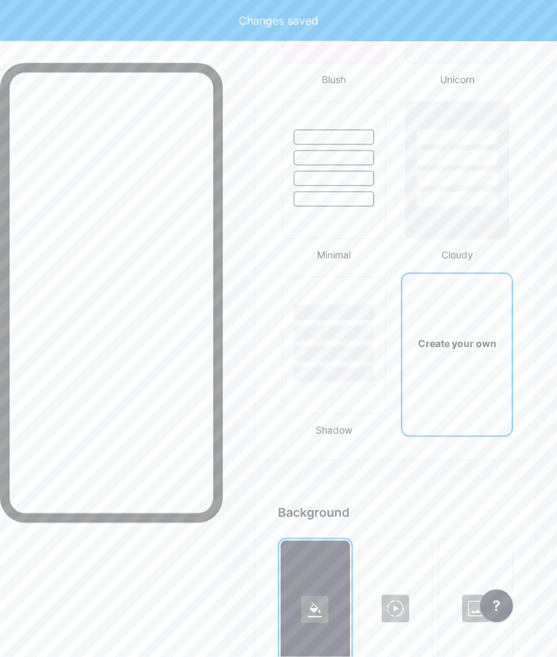
click at [475, 336] on div "Create your own" at bounding box center [457, 343] width 100 height 14
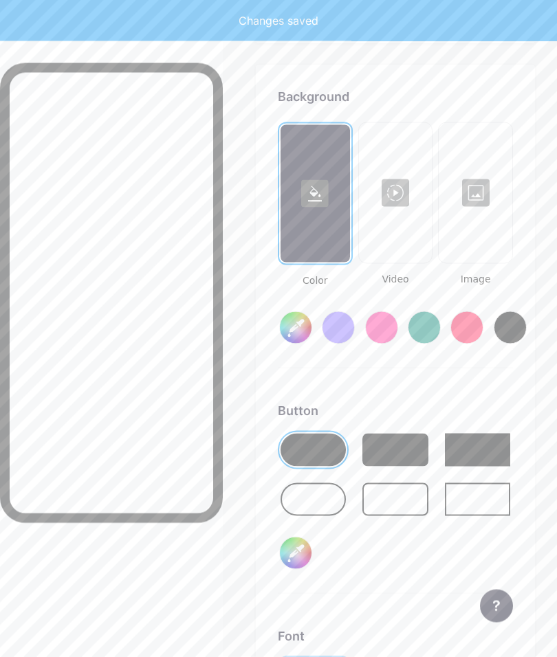
scroll to position [2578, 0]
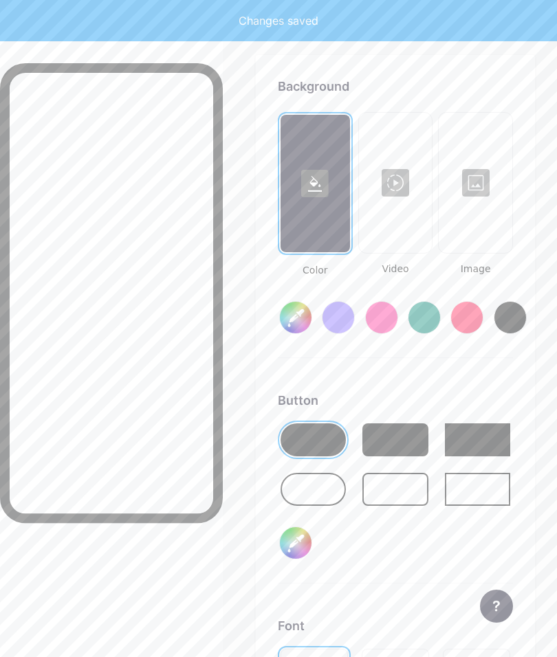
type input "#ffffff"
type input "#000000"
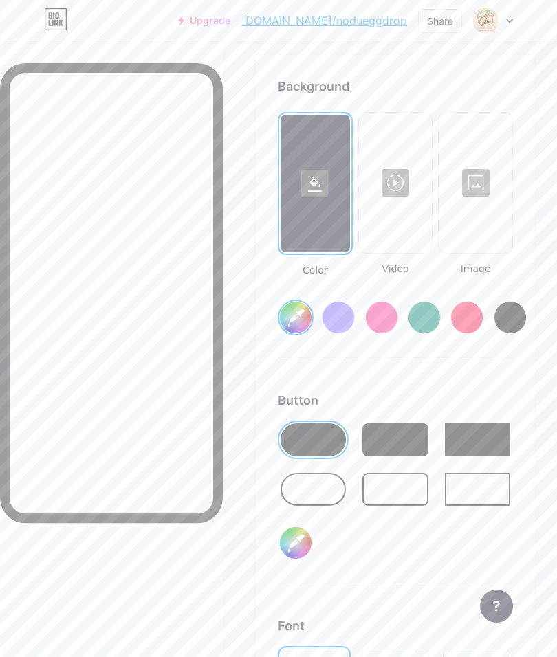
type input "#ffffff"
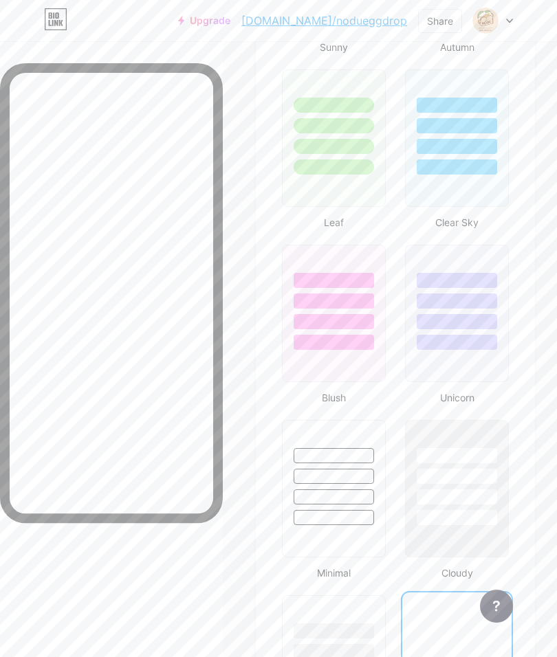
scroll to position [1833, 0]
